Goal: Task Accomplishment & Management: Complete application form

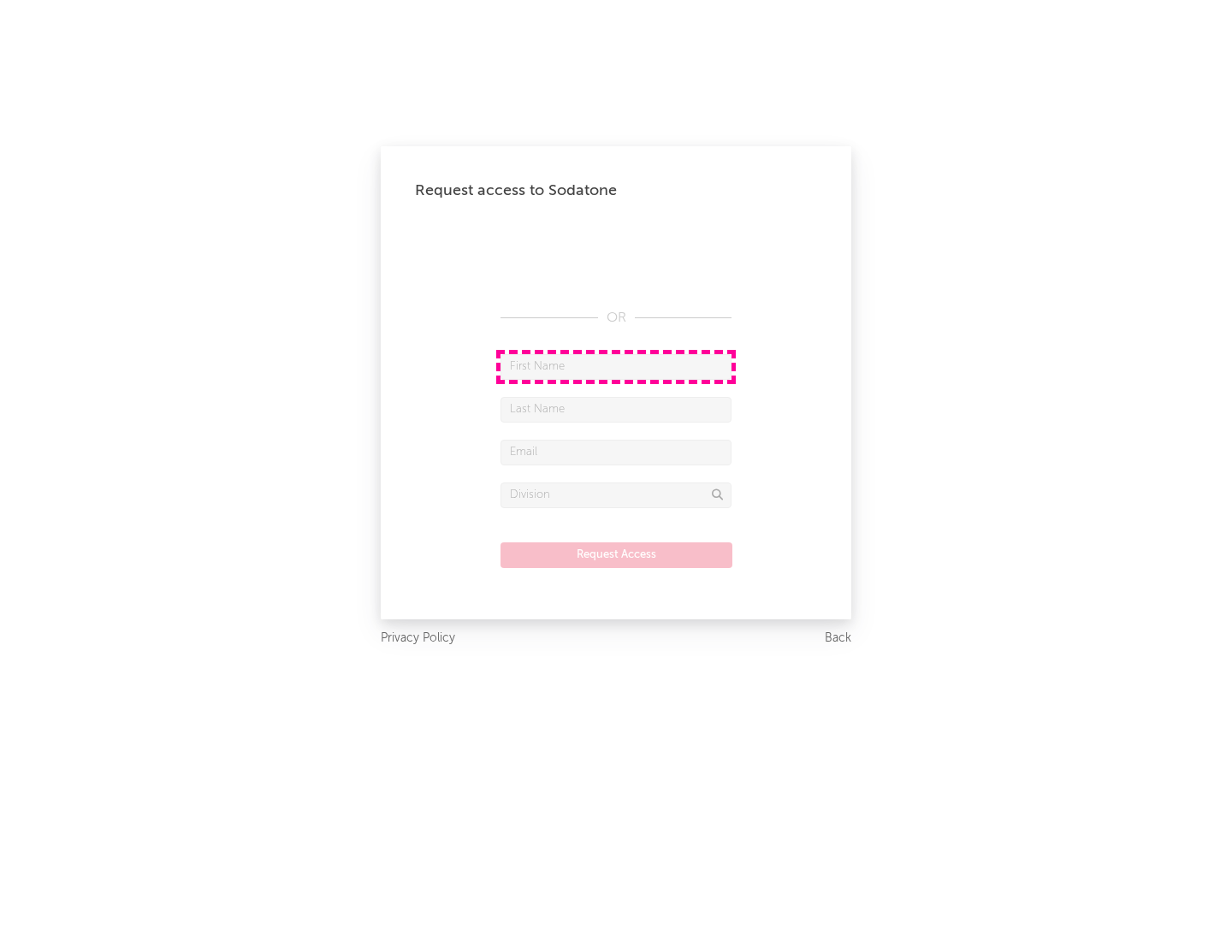
click at [616, 366] on input "text" at bounding box center [615, 367] width 231 height 26
type input "[PERSON_NAME]"
click at [616, 409] on input "text" at bounding box center [615, 410] width 231 height 26
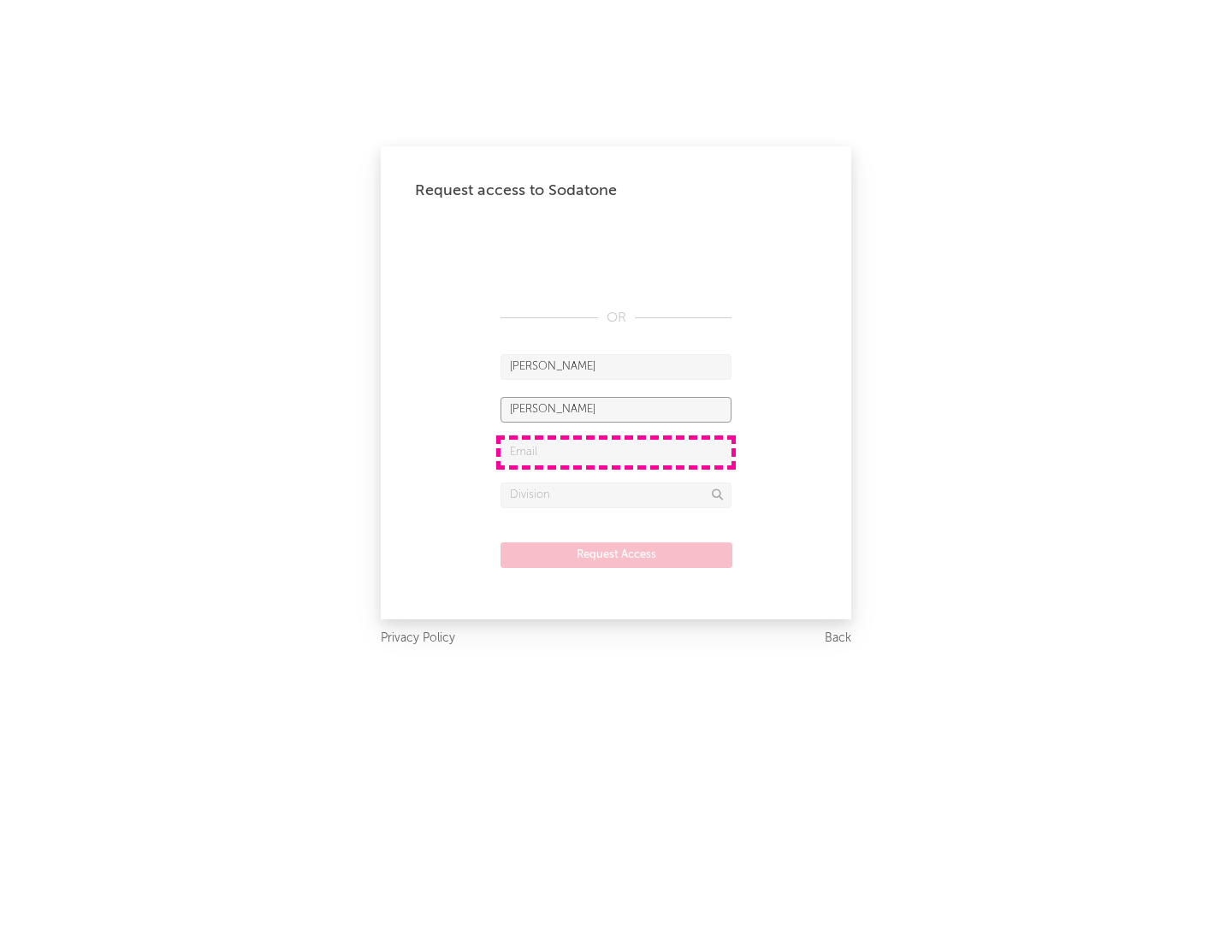
type input "[PERSON_NAME]"
click at [616, 452] on input "text" at bounding box center [615, 453] width 231 height 26
type input "[EMAIL_ADDRESS][DOMAIN_NAME]"
click at [616, 494] on input "text" at bounding box center [615, 496] width 231 height 26
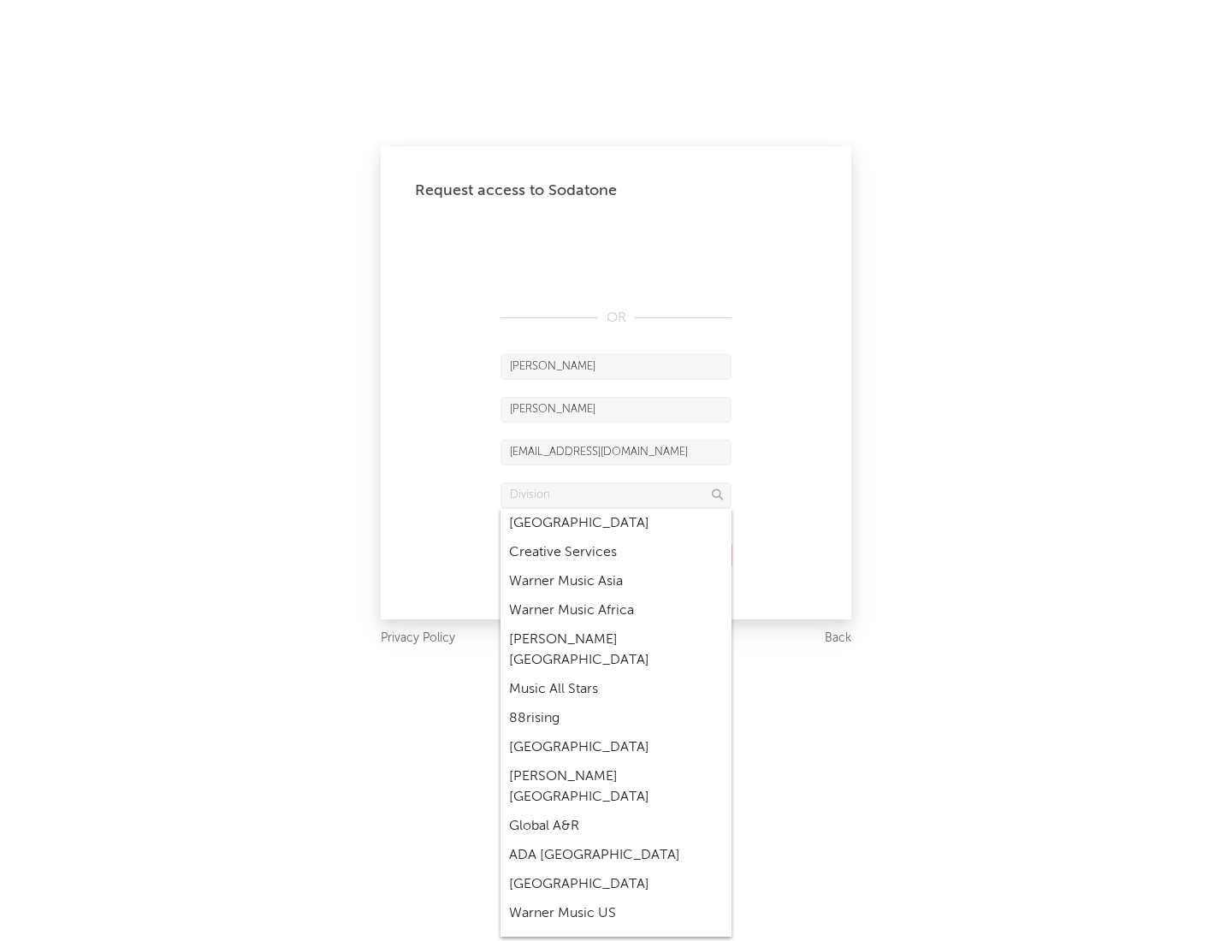
click at [616, 675] on div "Music All Stars" at bounding box center [615, 689] width 231 height 29
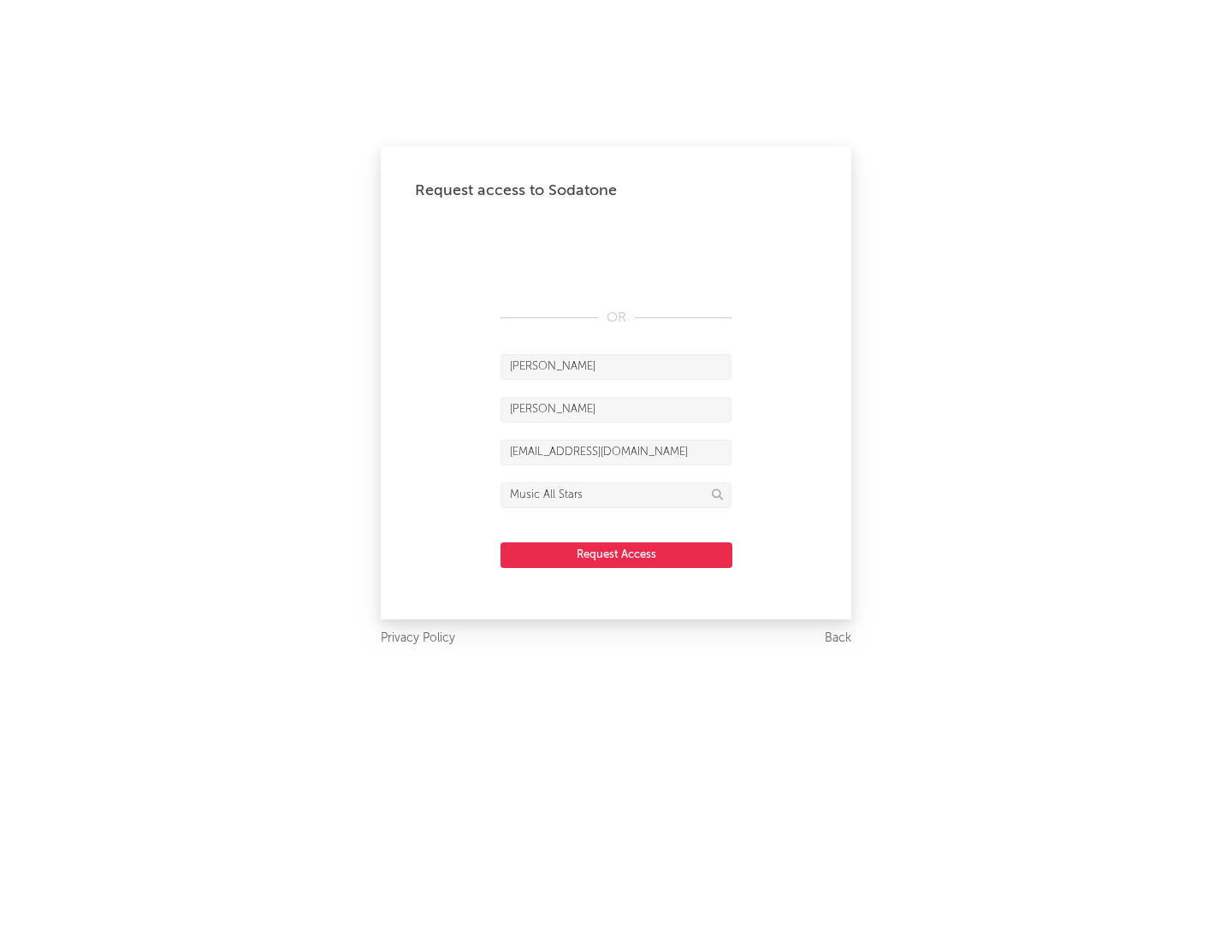
type input "Music All Stars"
click at [616, 554] on button "Request Access" at bounding box center [616, 555] width 232 height 26
